Goal: Task Accomplishment & Management: Use online tool/utility

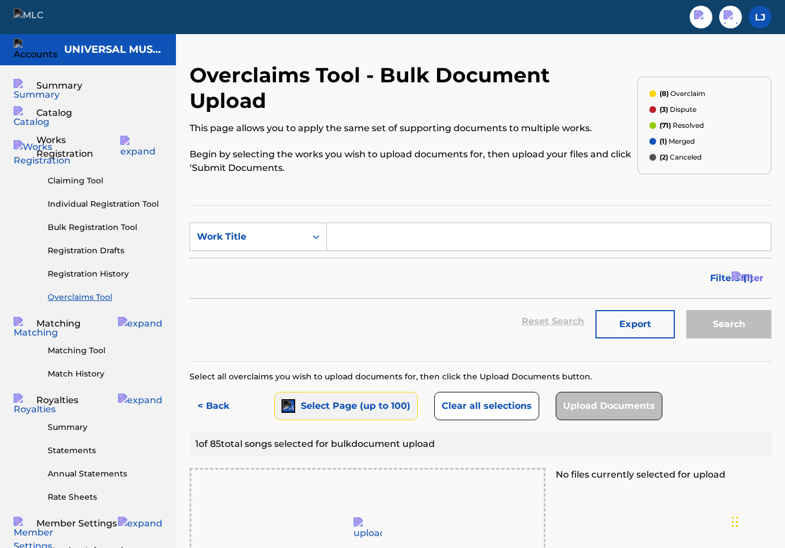
click at [296, 392] on button "Select Page (up to 100)" at bounding box center [346, 406] width 144 height 28
click at [221, 392] on button "< Back" at bounding box center [224, 406] width 68 height 28
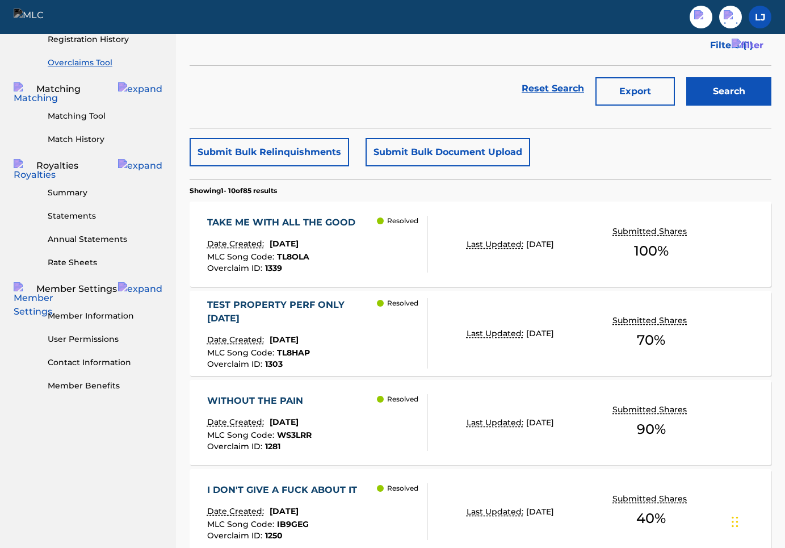
scroll to position [218, 0]
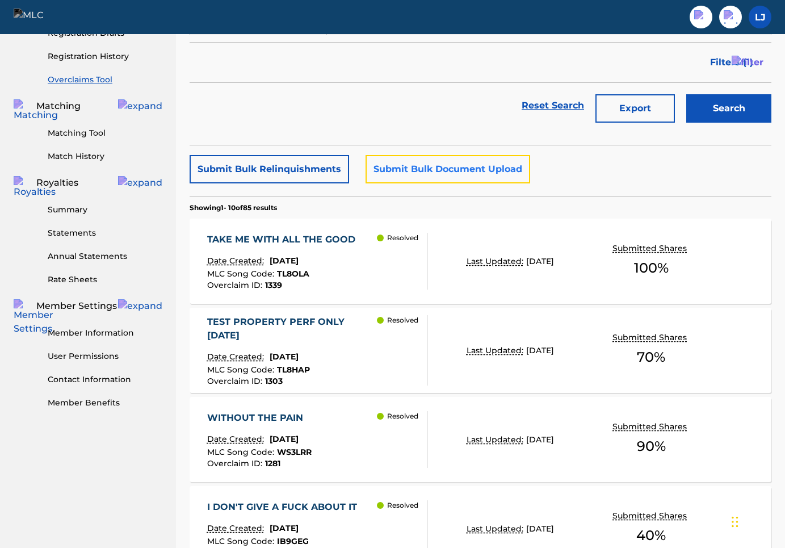
click at [415, 162] on button "Submit Bulk Document Upload" at bounding box center [448, 169] width 165 height 28
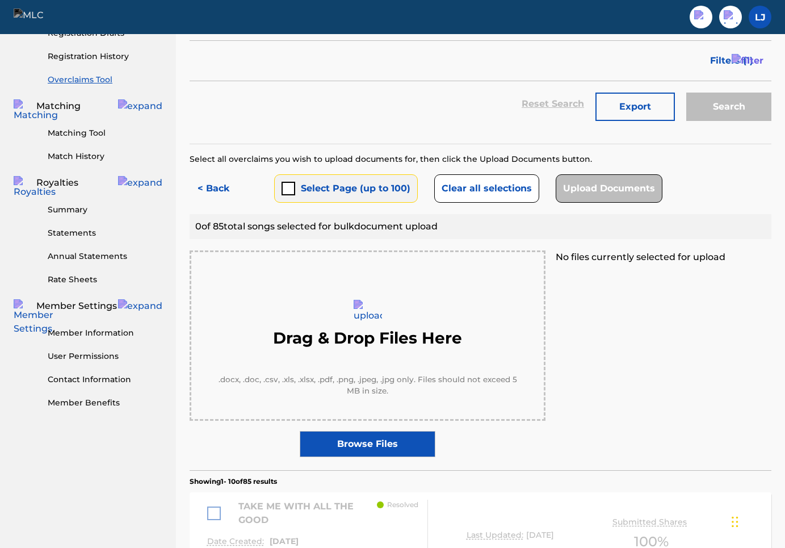
click at [300, 174] on button "Select Page (up to 100)" at bounding box center [346, 188] width 144 height 28
click at [223, 174] on button "< Back" at bounding box center [224, 188] width 68 height 28
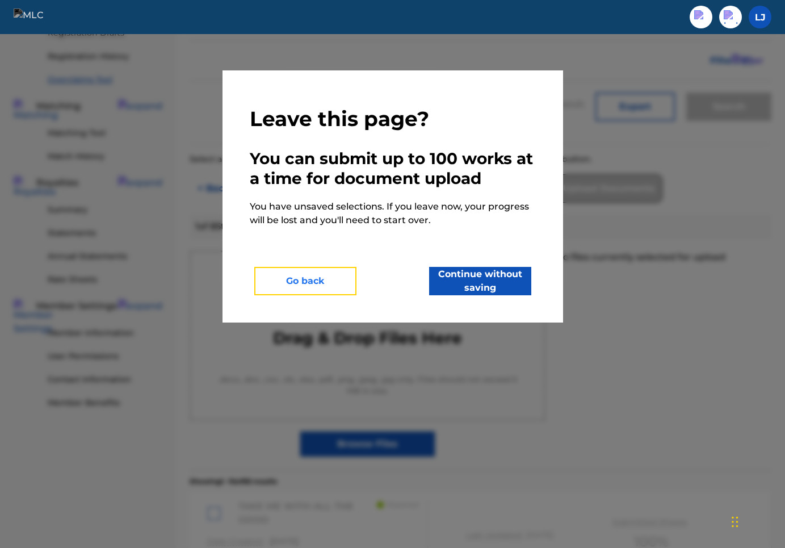
click at [327, 282] on button "Go back" at bounding box center [305, 281] width 102 height 28
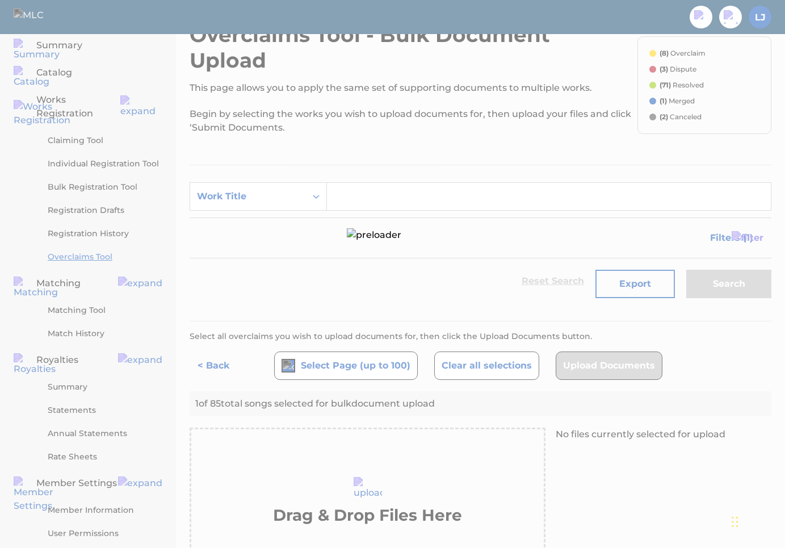
scroll to position [0, 0]
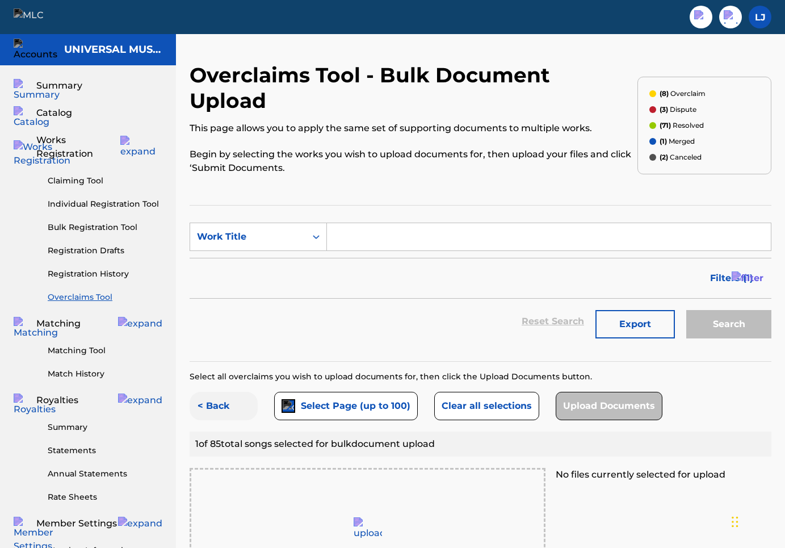
click at [233, 392] on button "< Back" at bounding box center [224, 406] width 68 height 28
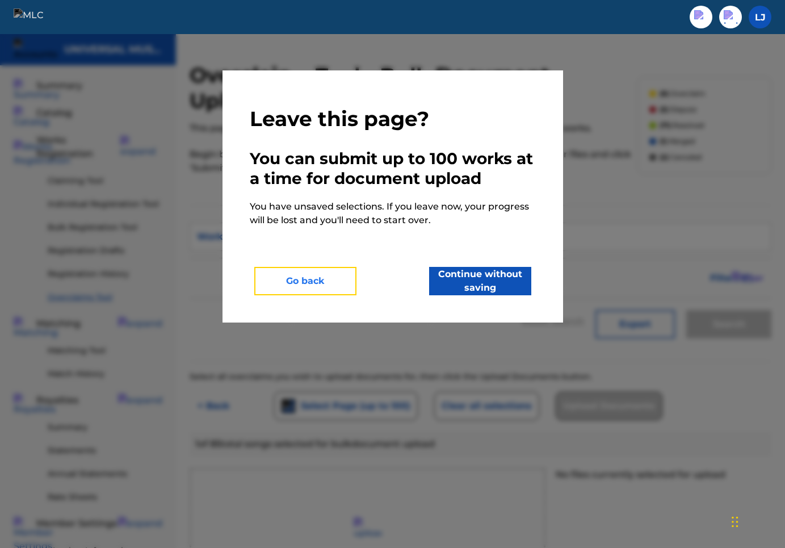
click at [288, 285] on button "Go back" at bounding box center [305, 281] width 102 height 28
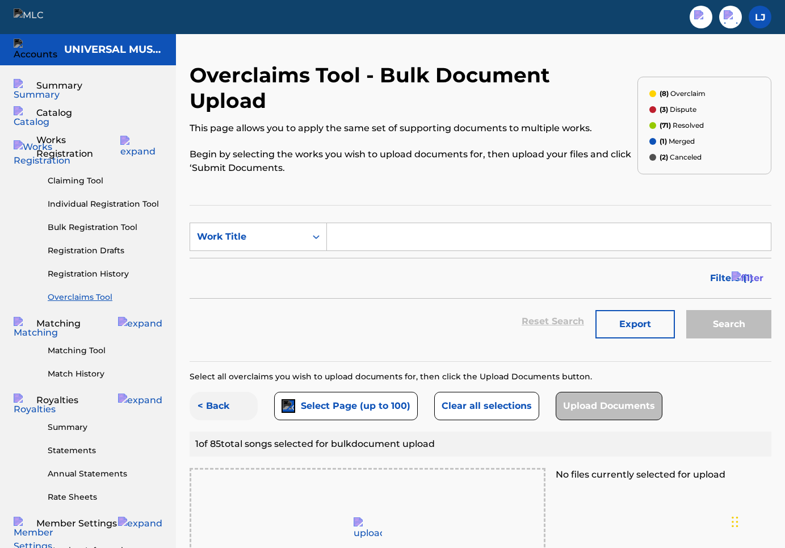
click at [230, 392] on button "< Back" at bounding box center [224, 406] width 68 height 28
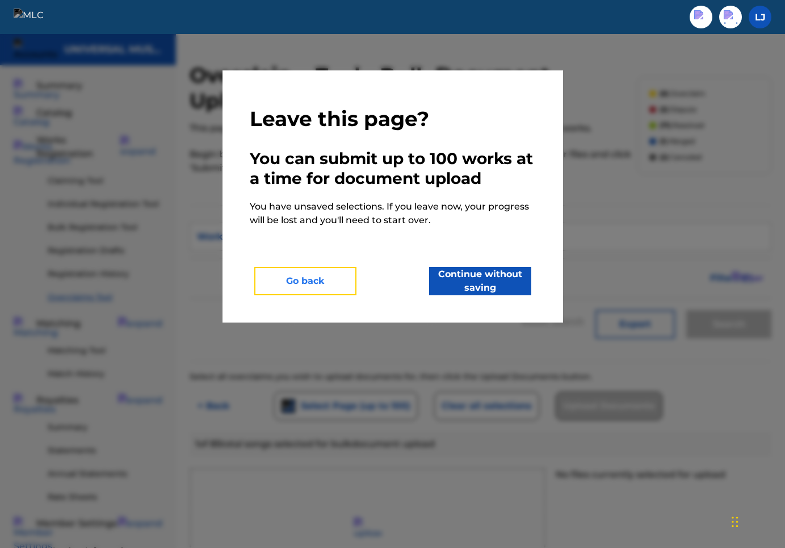
click at [303, 292] on button "Go back" at bounding box center [305, 281] width 102 height 28
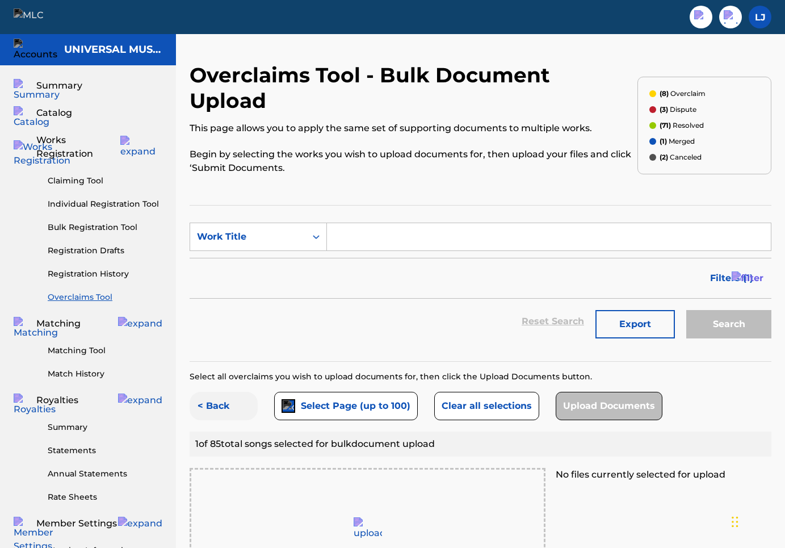
click at [218, 392] on button "< Back" at bounding box center [224, 406] width 68 height 28
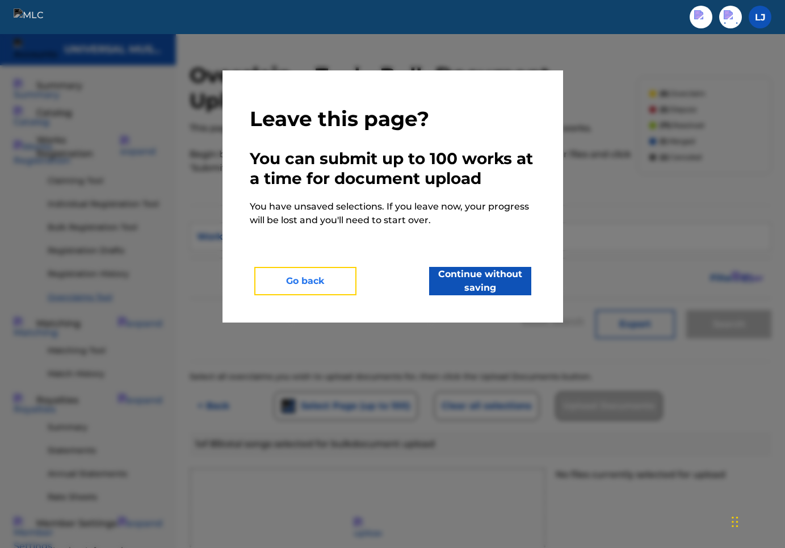
click at [338, 280] on button "Go back" at bounding box center [305, 281] width 102 height 28
